Goal: Information Seeking & Learning: Learn about a topic

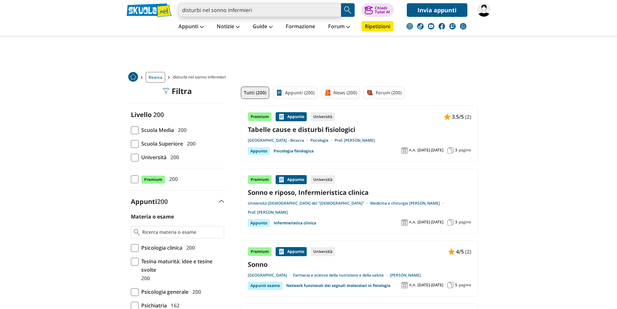
drag, startPoint x: 0, startPoint y: 0, endPoint x: 274, endPoint y: 11, distance: 273.8
click at [274, 11] on input "disturbi nel sonno infermieri" at bounding box center [259, 10] width 163 height 14
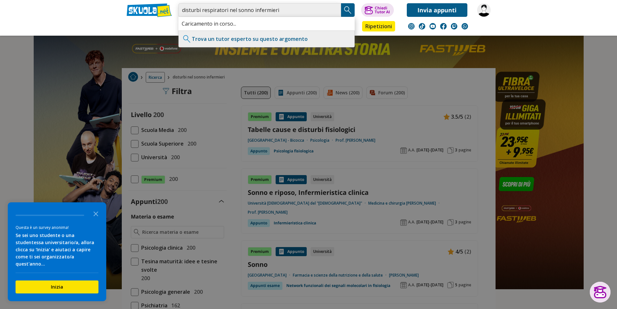
type input "disturbi respiratori nel sonno infermieri"
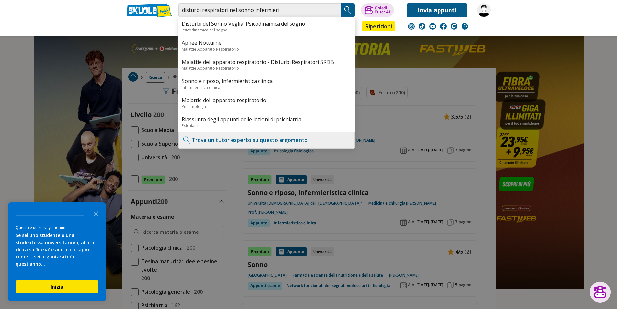
click at [350, 13] on img "Search Button" at bounding box center [348, 10] width 10 height 10
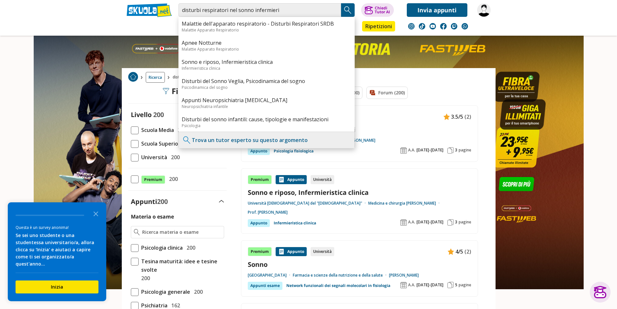
click at [350, 13] on img "Search Button" at bounding box center [348, 10] width 10 height 10
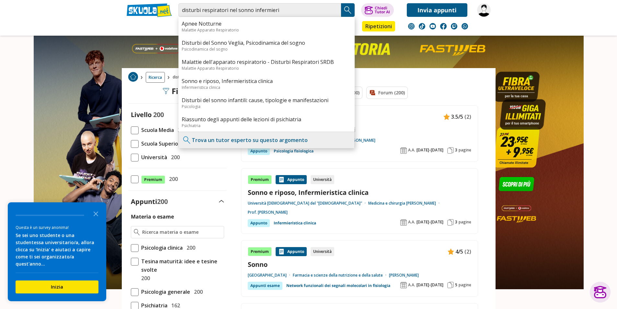
click at [84, 28] on header "disturbi respiratori nel sonno infermieri Apnee Notturne Malattie Apparato Resp…" at bounding box center [308, 18] width 617 height 36
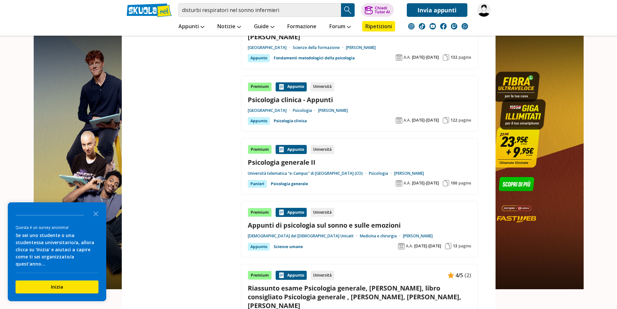
scroll to position [1004, 0]
